Goal: Check status: Check status

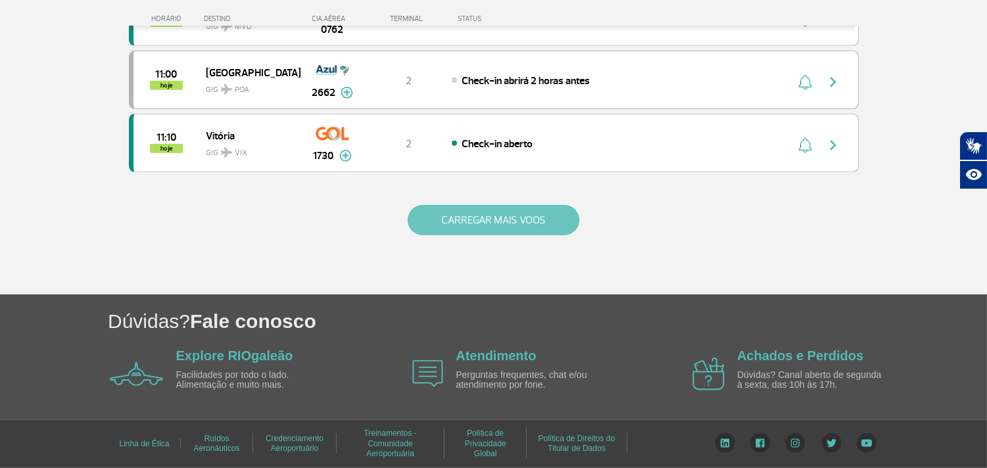
click at [496, 222] on button "CARREGAR MAIS VOOS" at bounding box center [494, 220] width 172 height 30
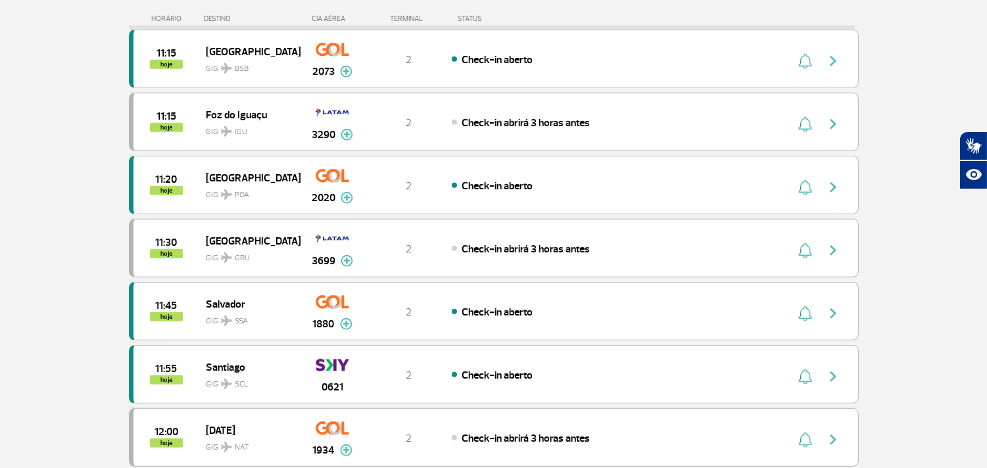
scroll to position [1461, 0]
click at [832, 119] on button "button" at bounding box center [836, 121] width 30 height 21
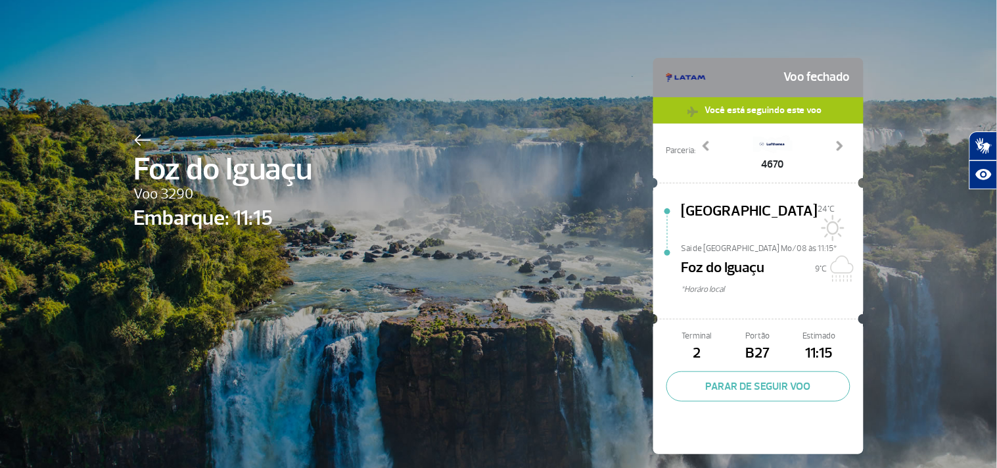
scroll to position [17, 0]
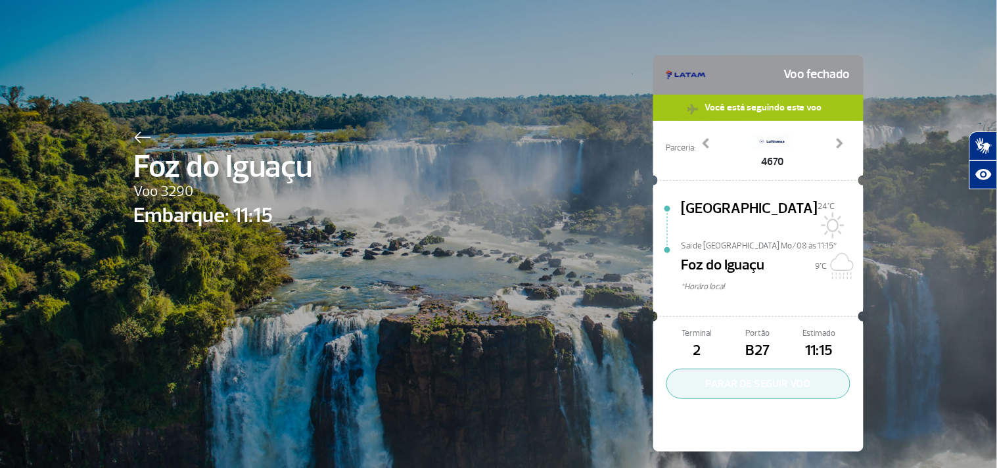
click at [779, 379] on button "PARAR DE SEGUIR VOO" at bounding box center [759, 384] width 184 height 30
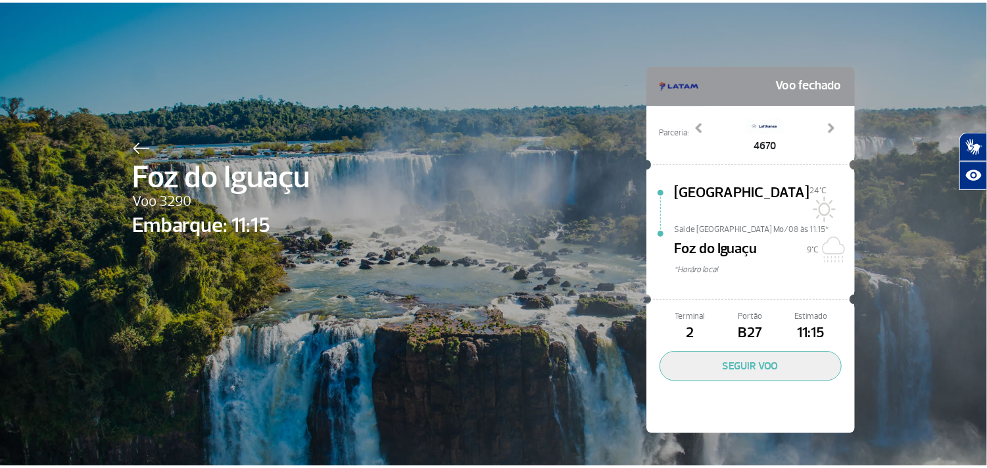
scroll to position [0, 0]
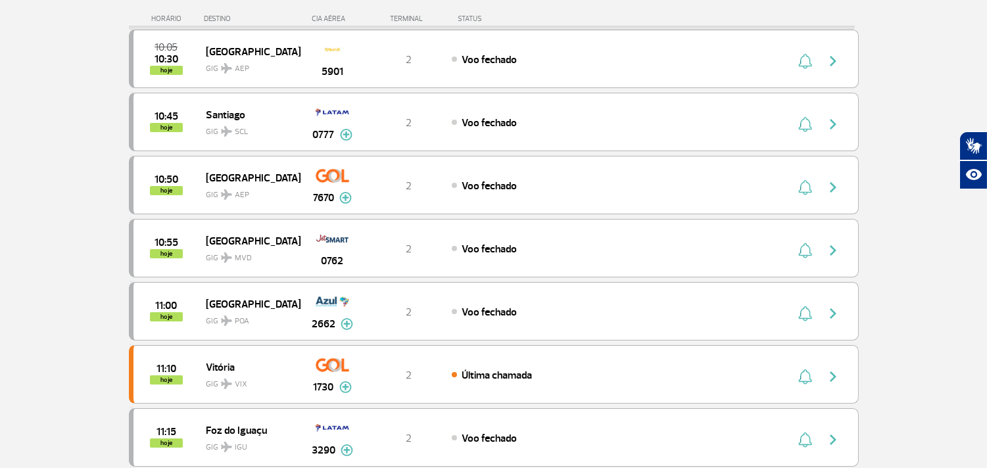
scroll to position [219, 0]
